Goal: Task Accomplishment & Management: Complete application form

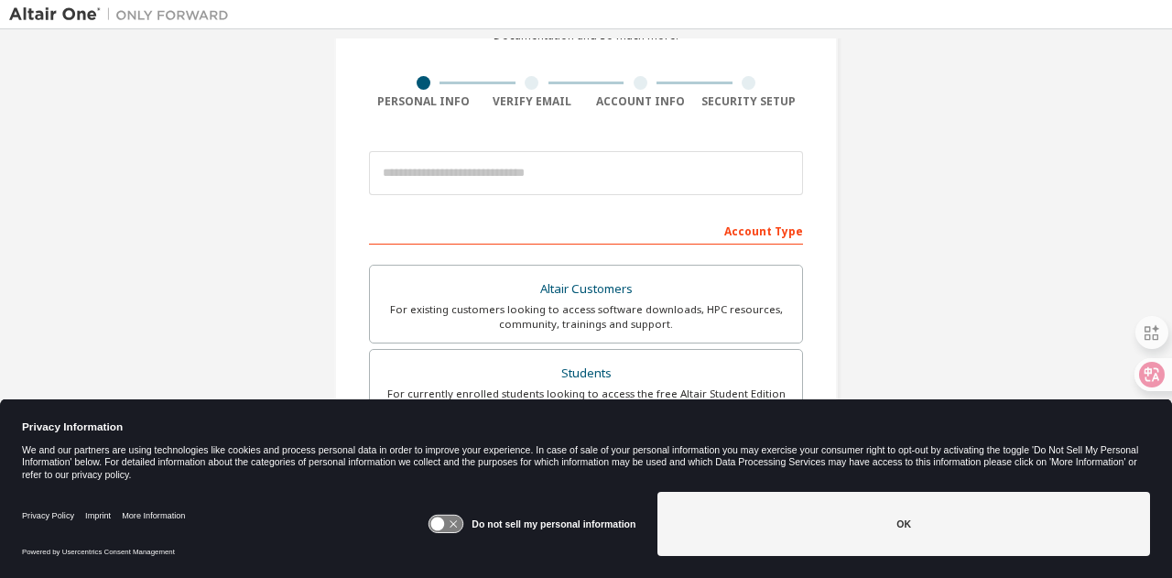
scroll to position [115, 0]
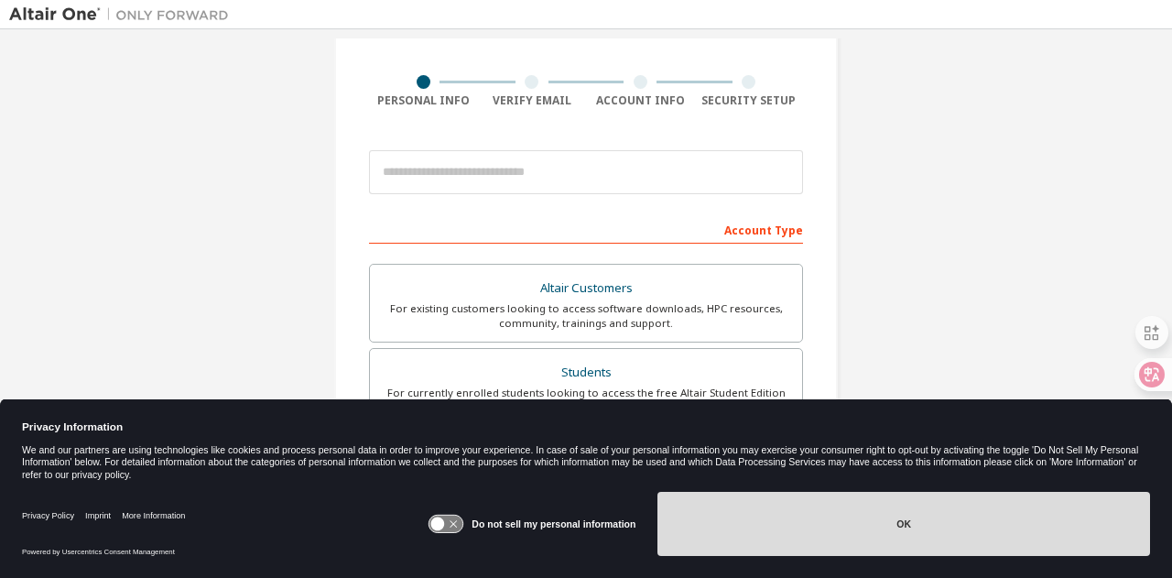
click at [758, 510] on button "OK" at bounding box center [904, 524] width 493 height 64
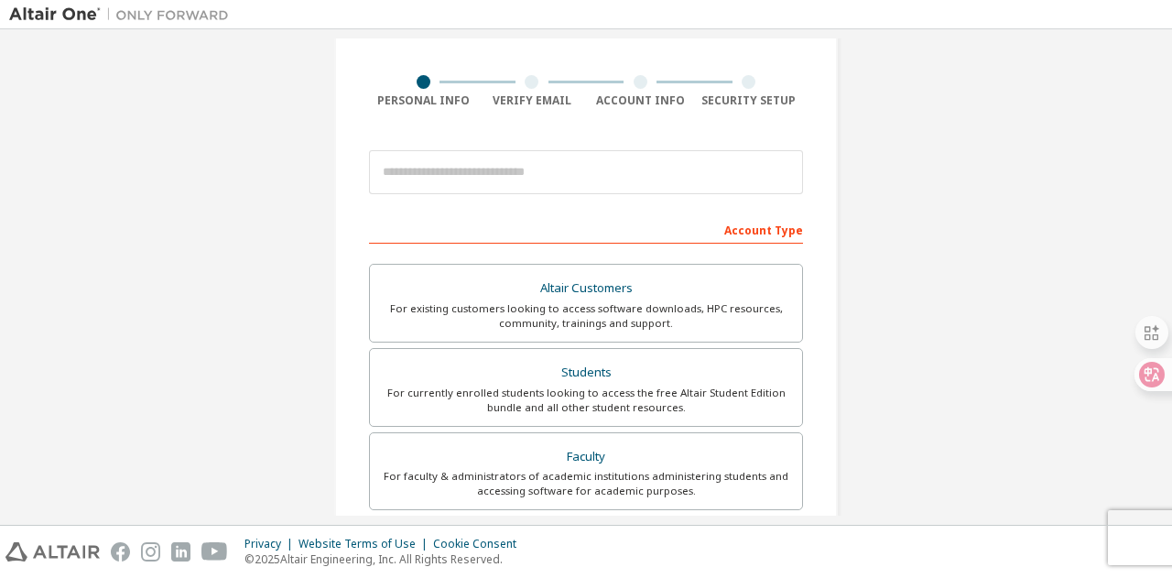
scroll to position [39, 0]
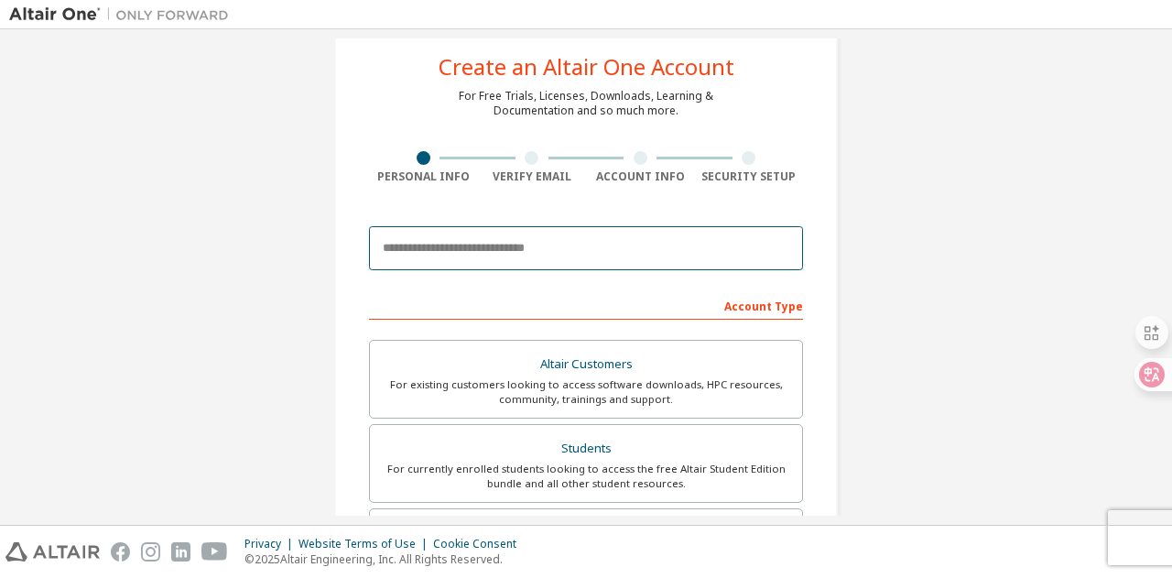
click at [532, 254] on input "email" at bounding box center [586, 248] width 434 height 44
type input "**********"
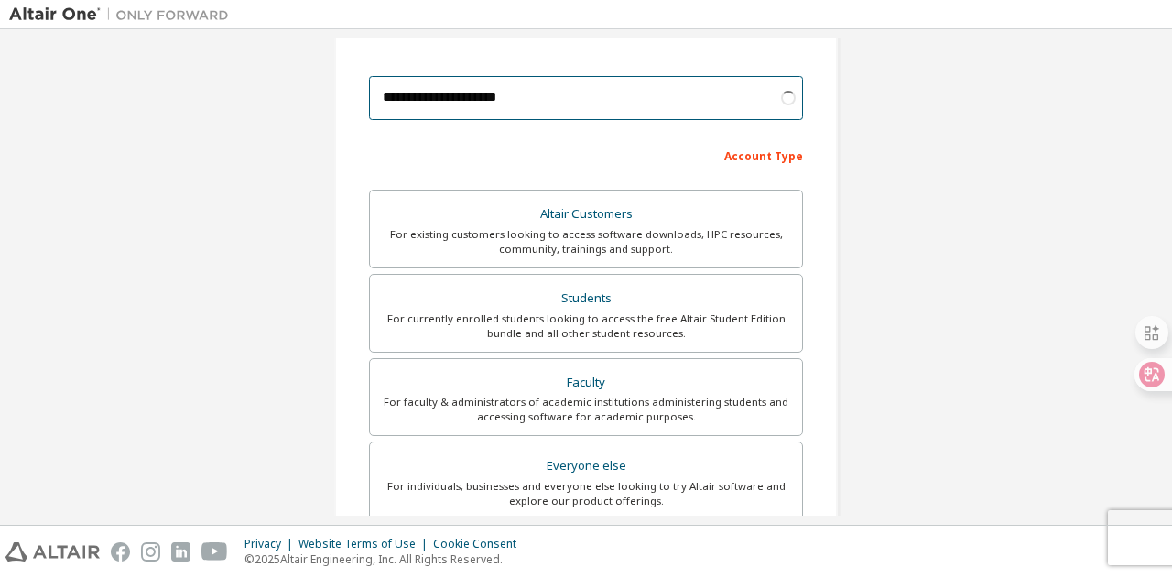
scroll to position [191, 0]
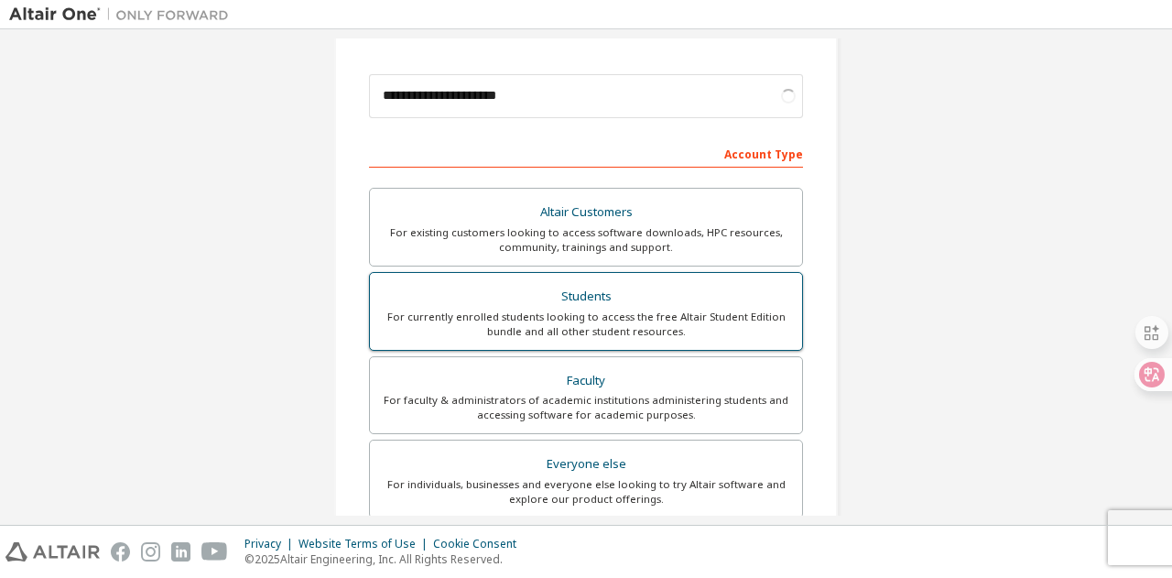
click at [579, 296] on div "Students" at bounding box center [586, 297] width 410 height 26
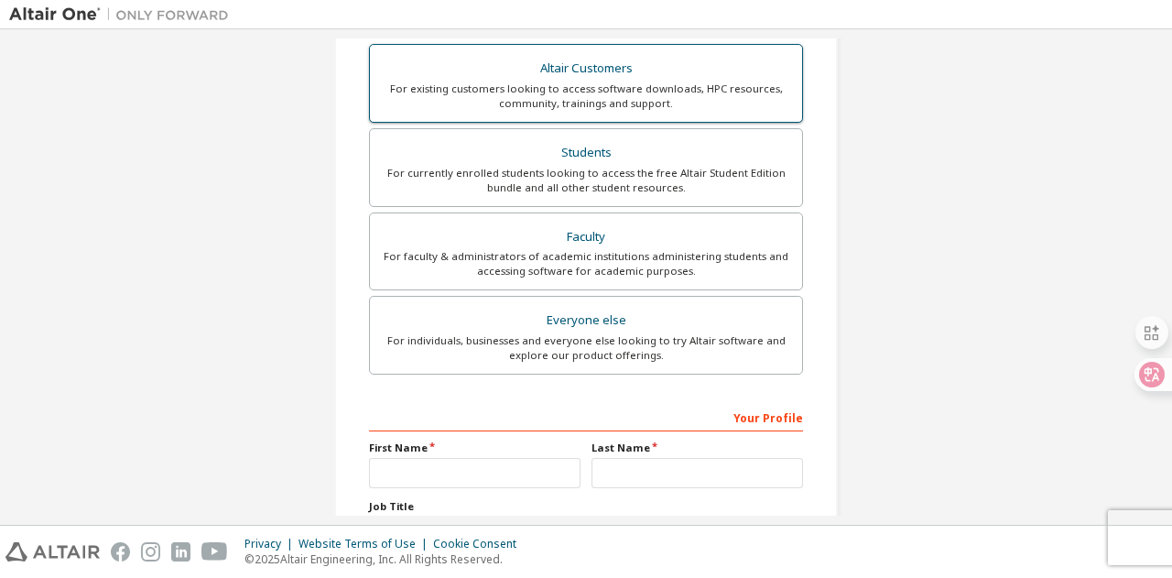
scroll to position [487, 0]
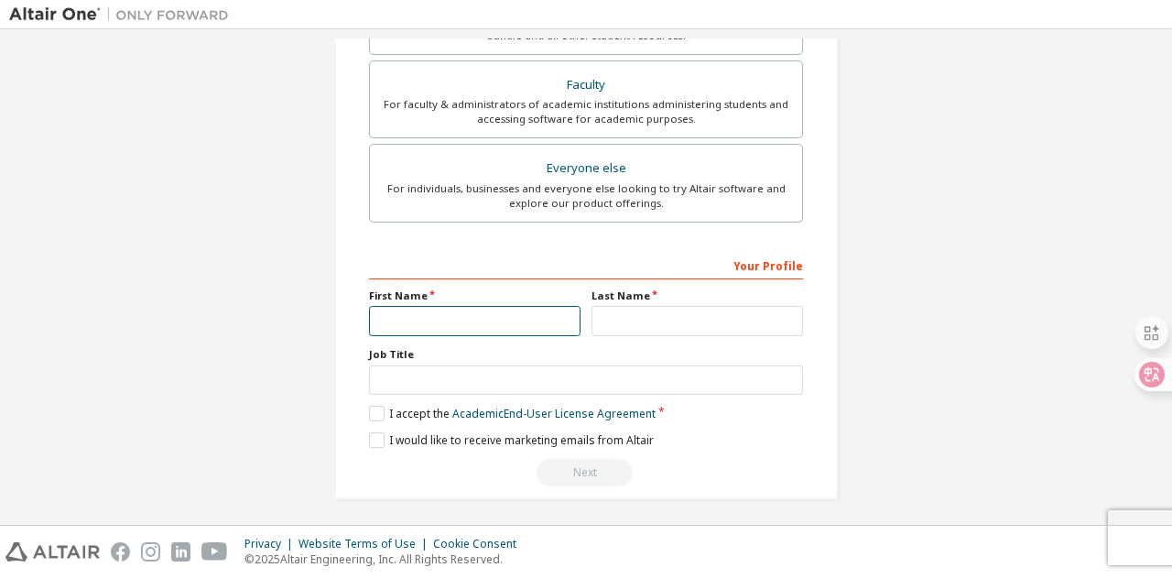
click at [478, 312] on input "text" at bounding box center [475, 321] width 212 height 30
type input "*********"
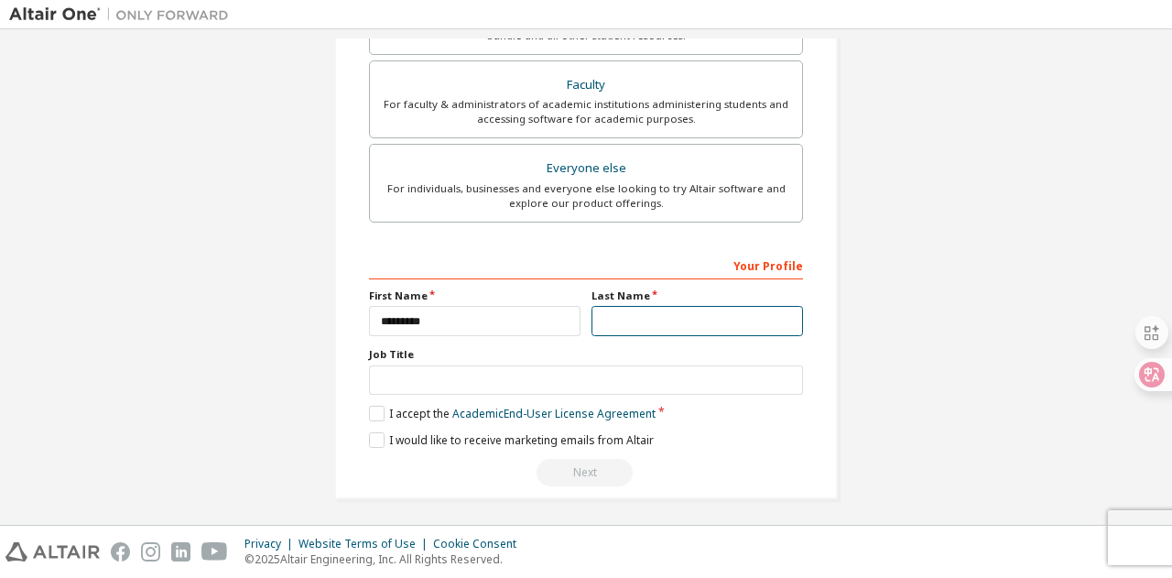
click at [643, 319] on input "text" at bounding box center [698, 321] width 212 height 30
type input "****"
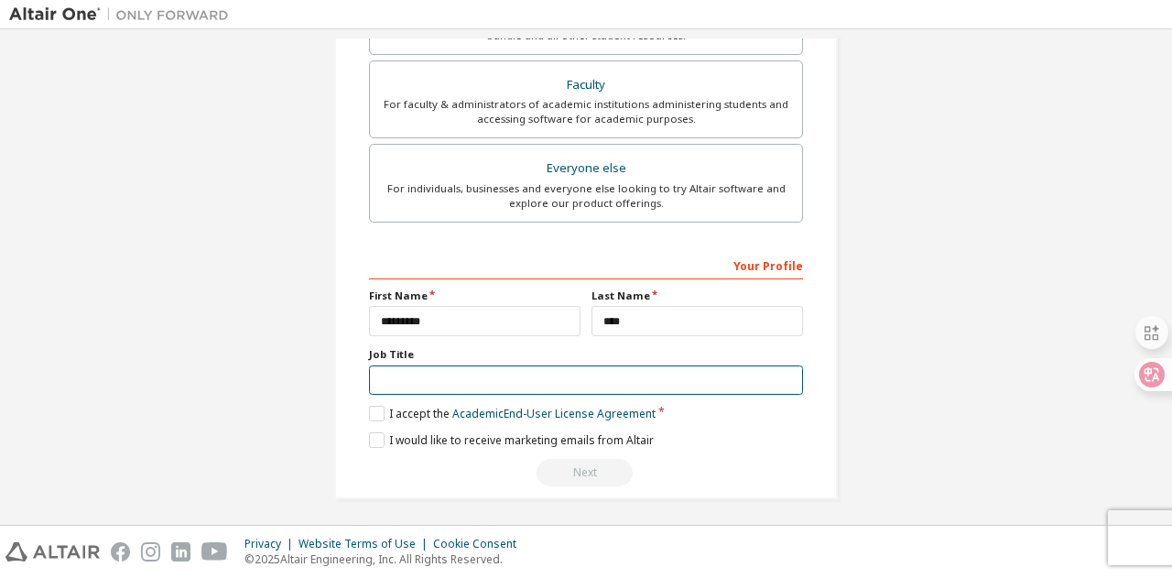
click at [529, 384] on input "text" at bounding box center [586, 380] width 434 height 30
type input "*******"
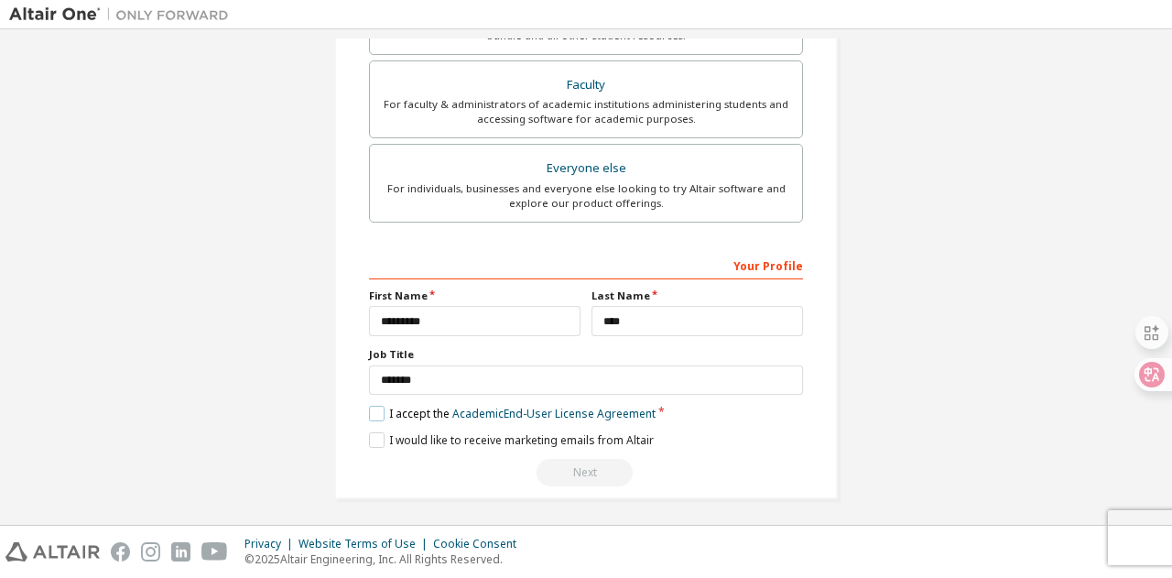
click at [375, 408] on label "I accept the Academic End-User License Agreement" at bounding box center [512, 414] width 287 height 16
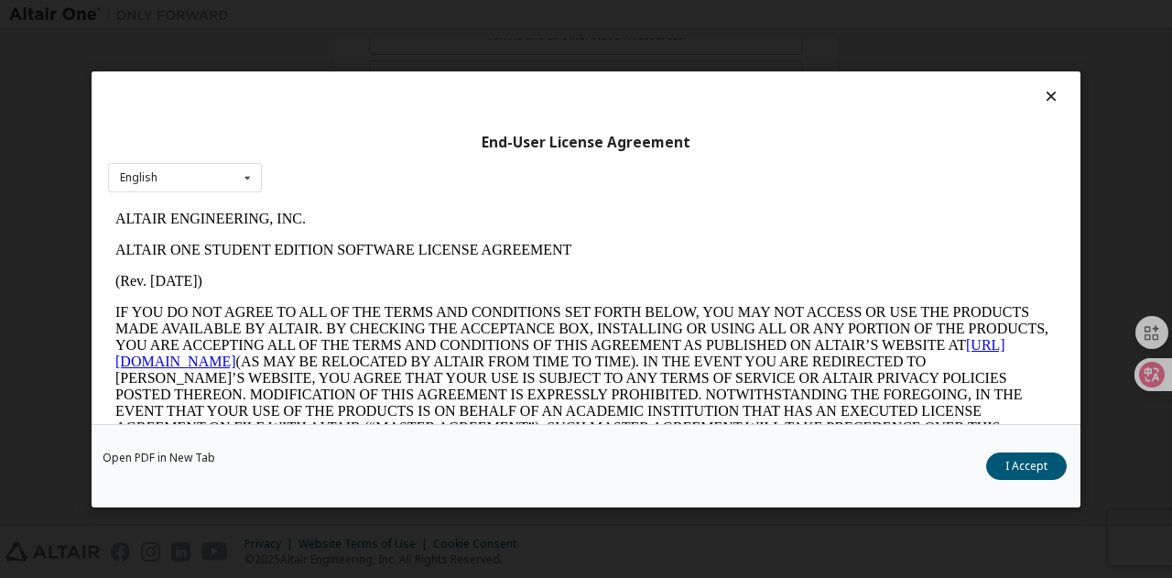
scroll to position [0, 0]
click at [1009, 465] on button "I Accept" at bounding box center [1026, 465] width 81 height 27
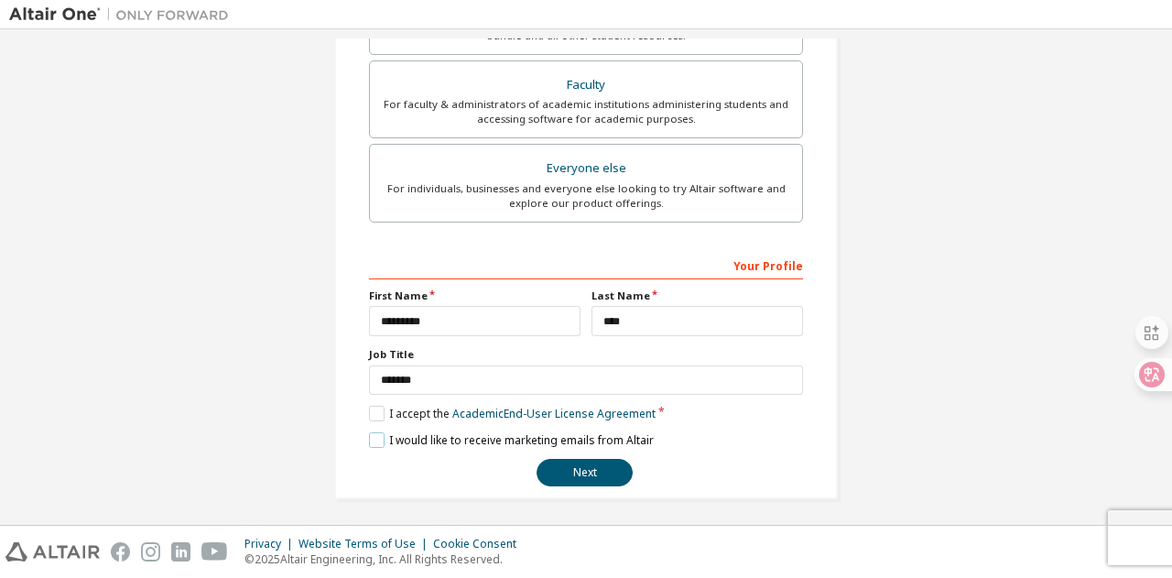
click at [370, 432] on label "I would like to receive marketing emails from Altair" at bounding box center [511, 440] width 285 height 16
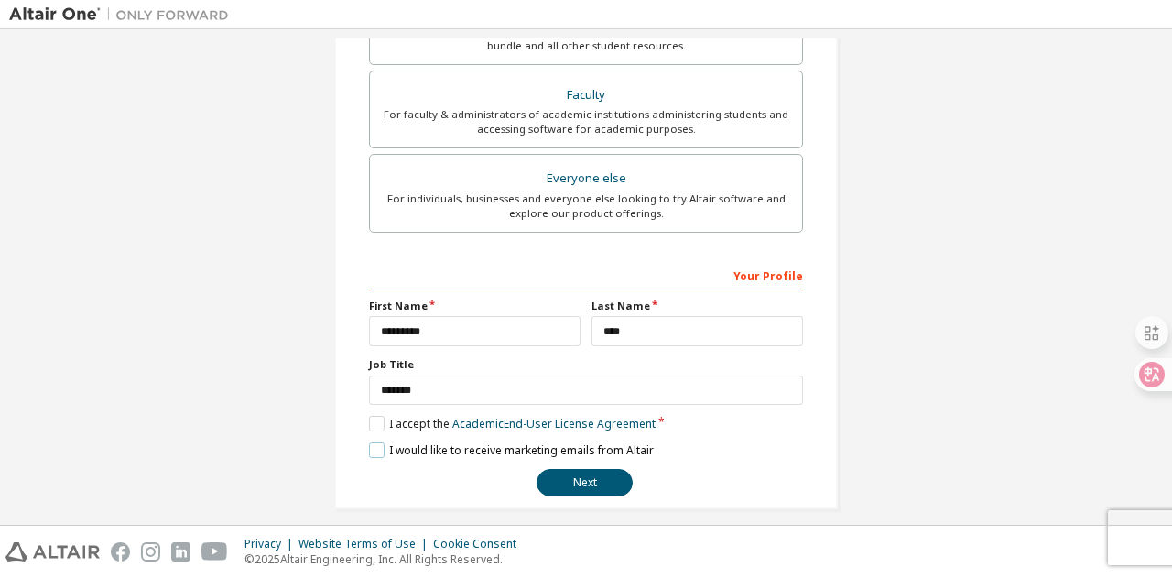
scroll to position [487, 0]
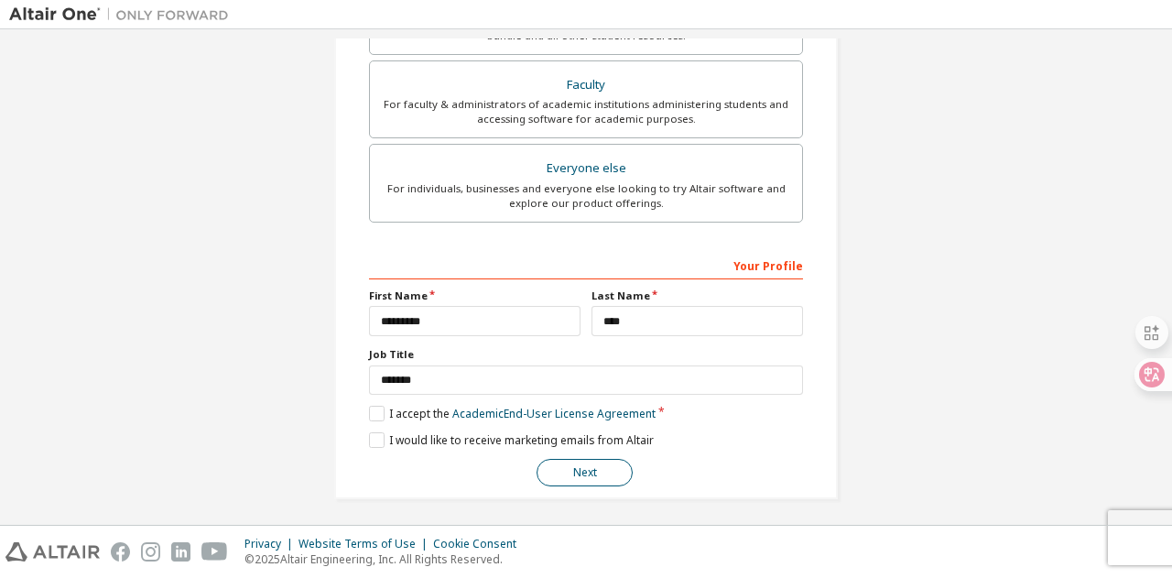
click at [581, 470] on button "Next" at bounding box center [585, 472] width 96 height 27
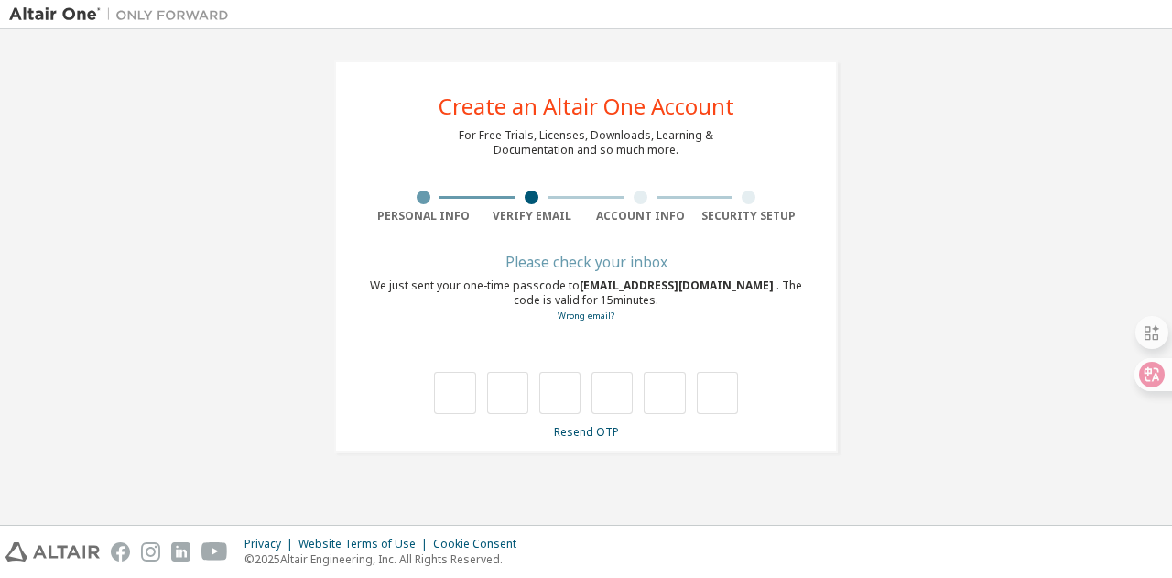
scroll to position [0, 0]
type input "*"
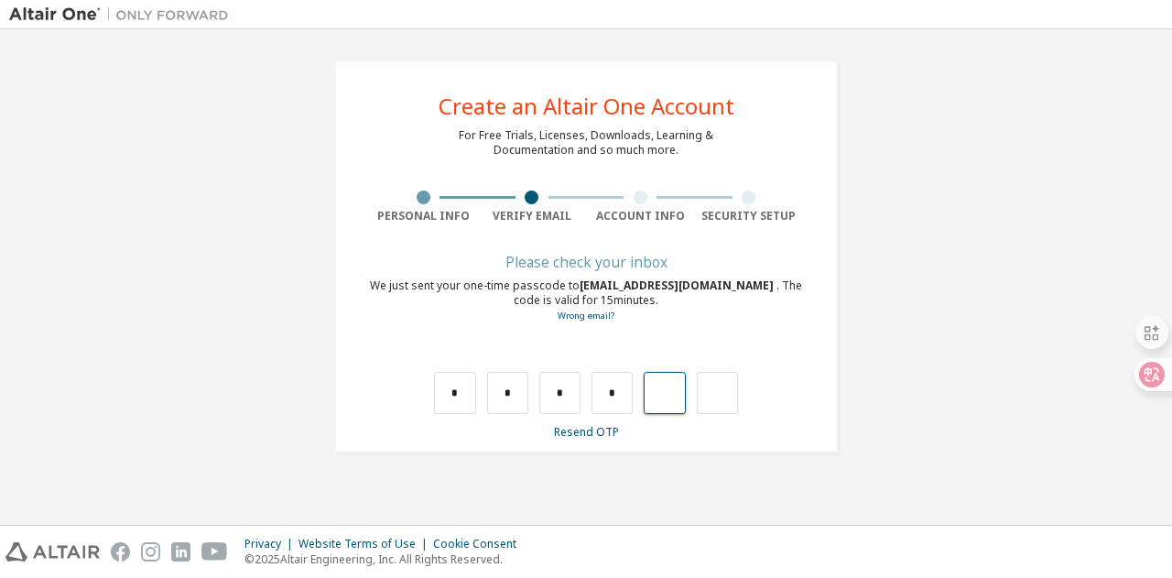
type input "*"
